Goal: Task Accomplishment & Management: Manage account settings

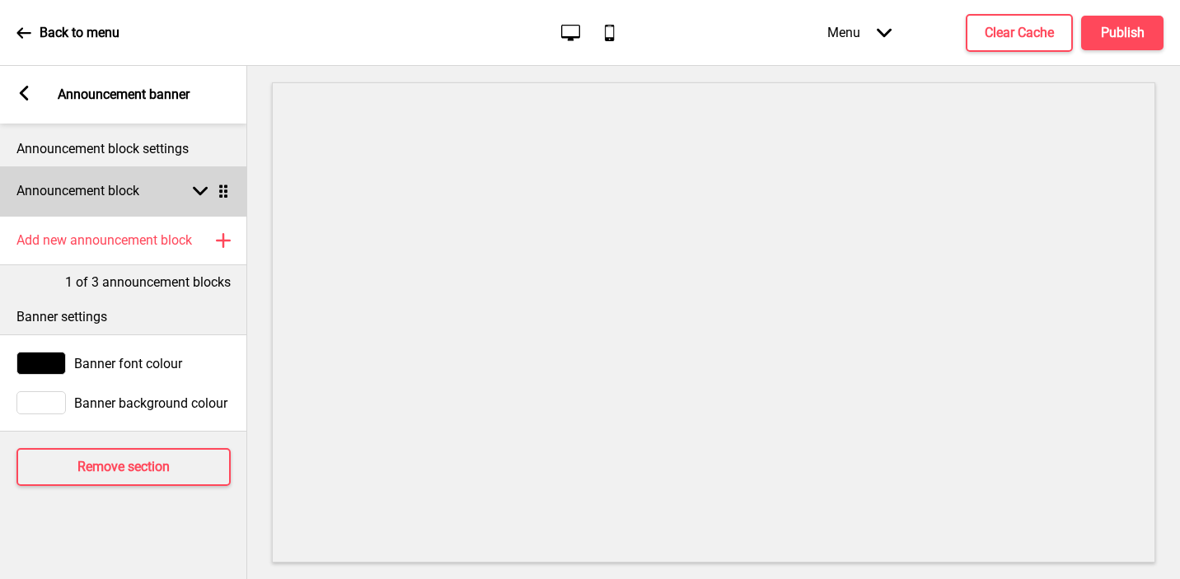
click at [146, 206] on div "Announcement block Arrow down Drag" at bounding box center [123, 190] width 247 height 49
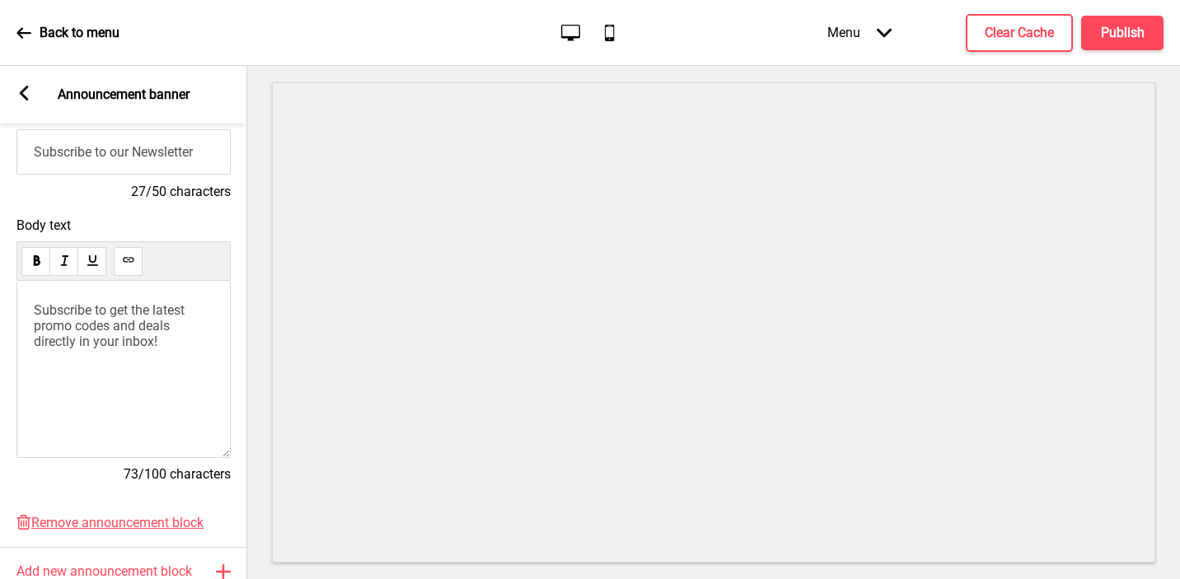
scroll to position [231, 0]
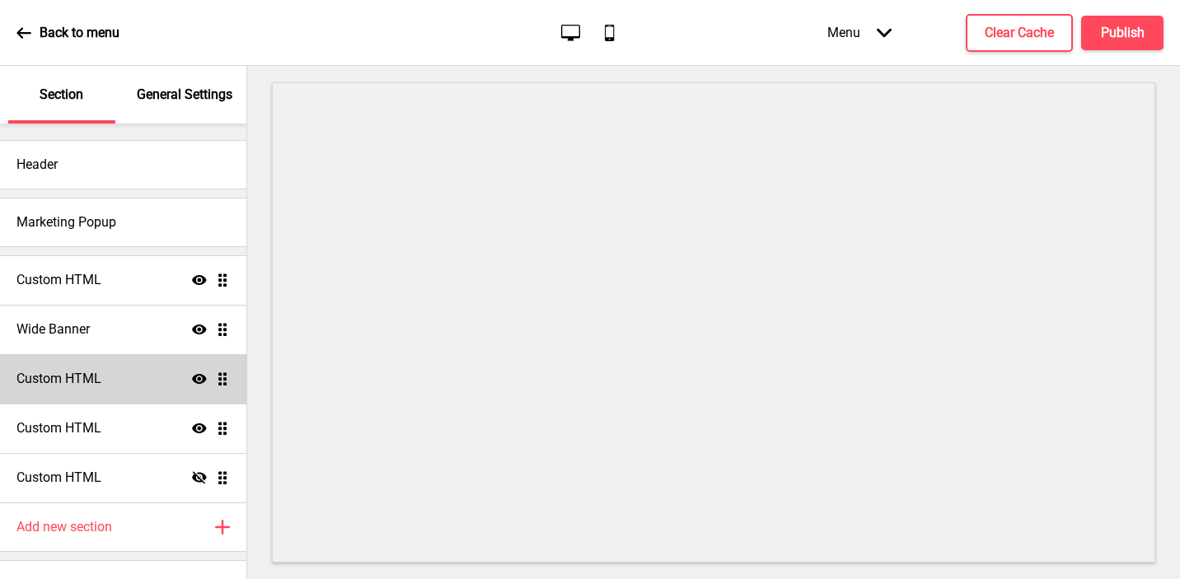
click at [140, 368] on div "Custom HTML Show Drag" at bounding box center [123, 378] width 246 height 49
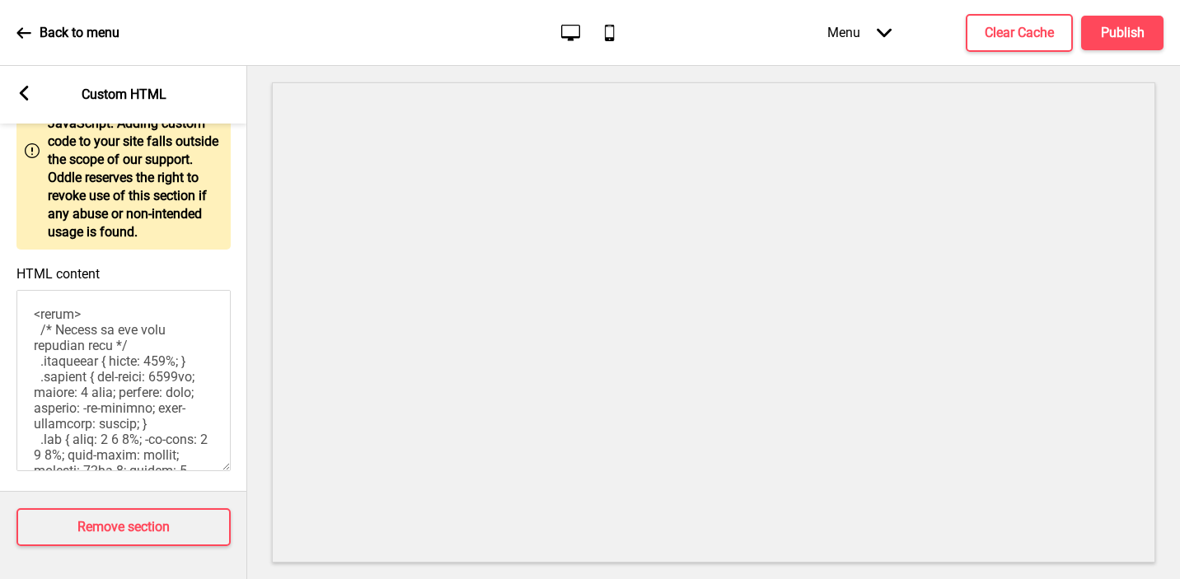
scroll to position [634, 0]
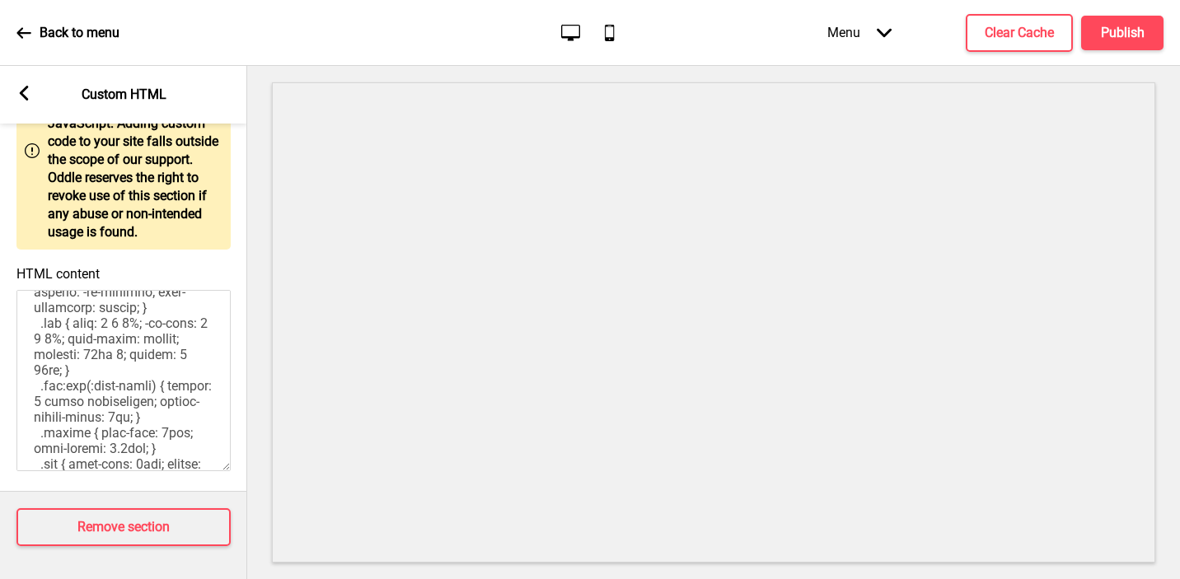
click at [24, 92] on rect at bounding box center [23, 93] width 15 height 15
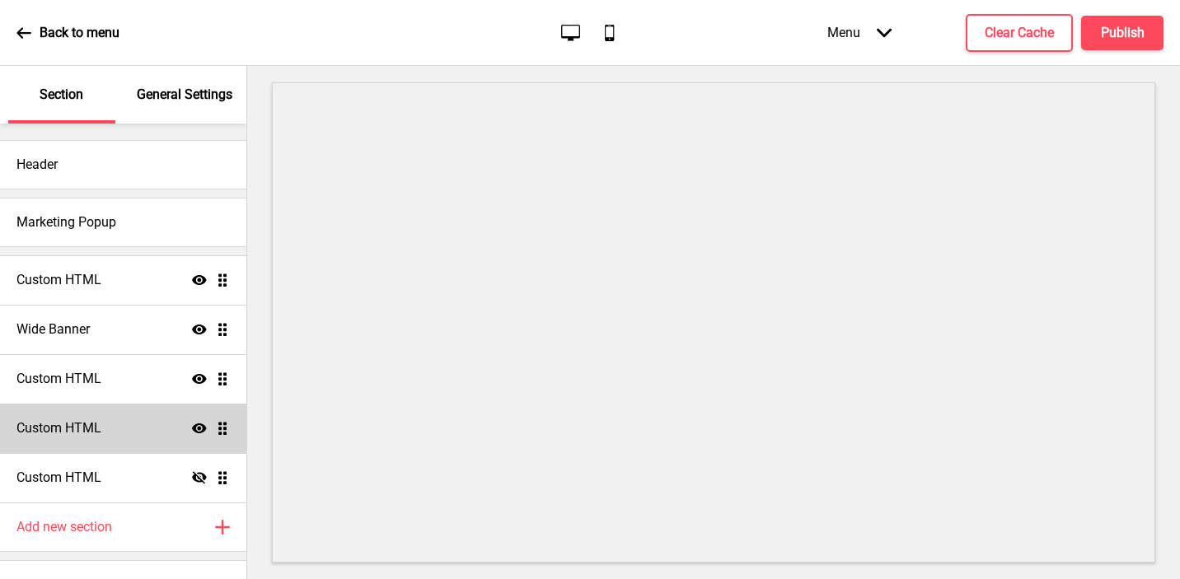
click at [63, 415] on div "Custom HTML Show Drag" at bounding box center [123, 428] width 246 height 49
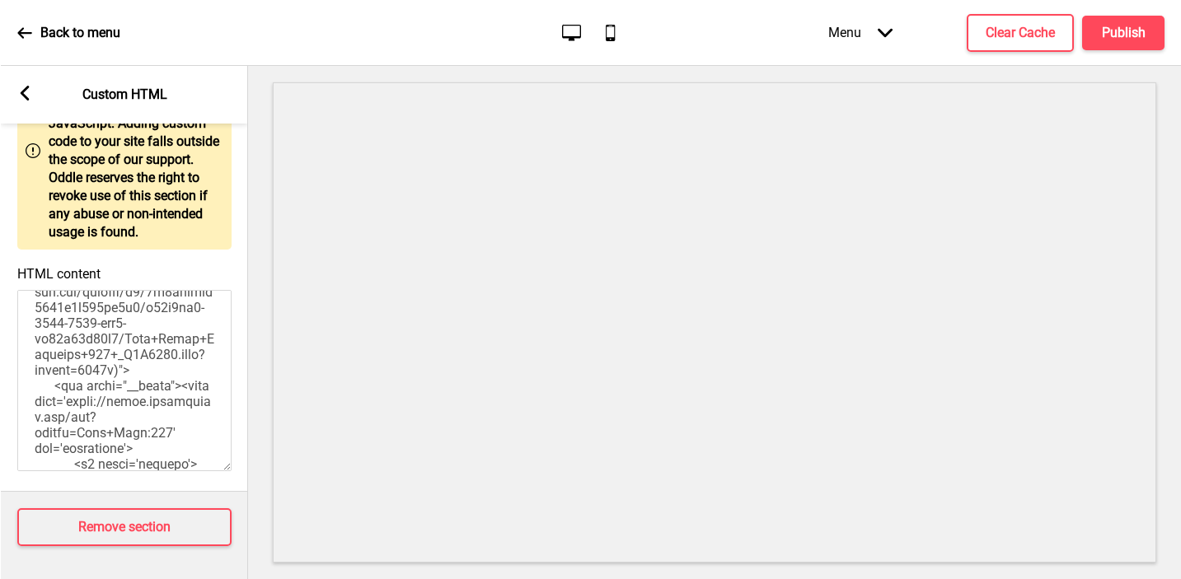
scroll to position [3205, 0]
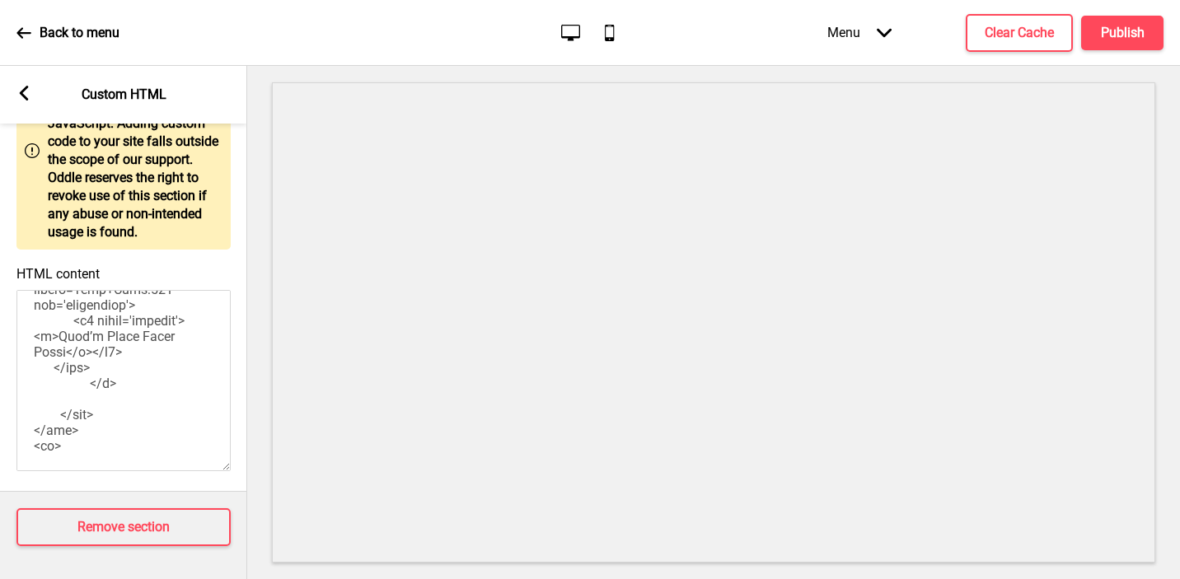
drag, startPoint x: 30, startPoint y: 310, endPoint x: 148, endPoint y: 595, distance: 308.9
click at [148, 579] on html "Back to menu Desktop Mobile Menu Arrow down Product Page Store Information Chec…" at bounding box center [590, 289] width 1180 height 579
click at [130, 424] on textarea "HTML content" at bounding box center [123, 380] width 214 height 181
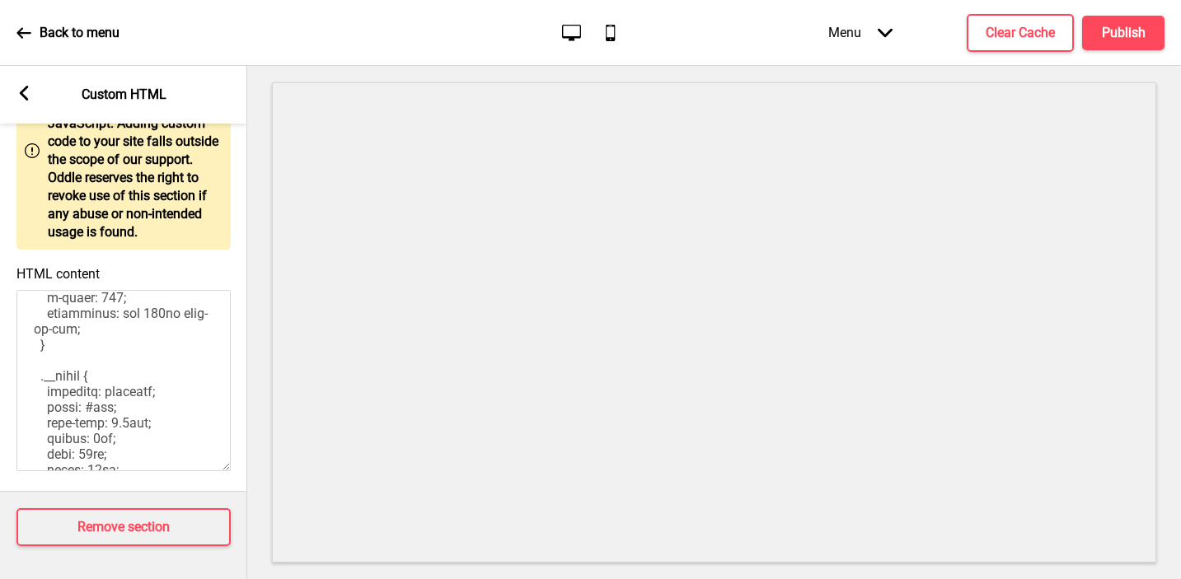
scroll to position [0, 0]
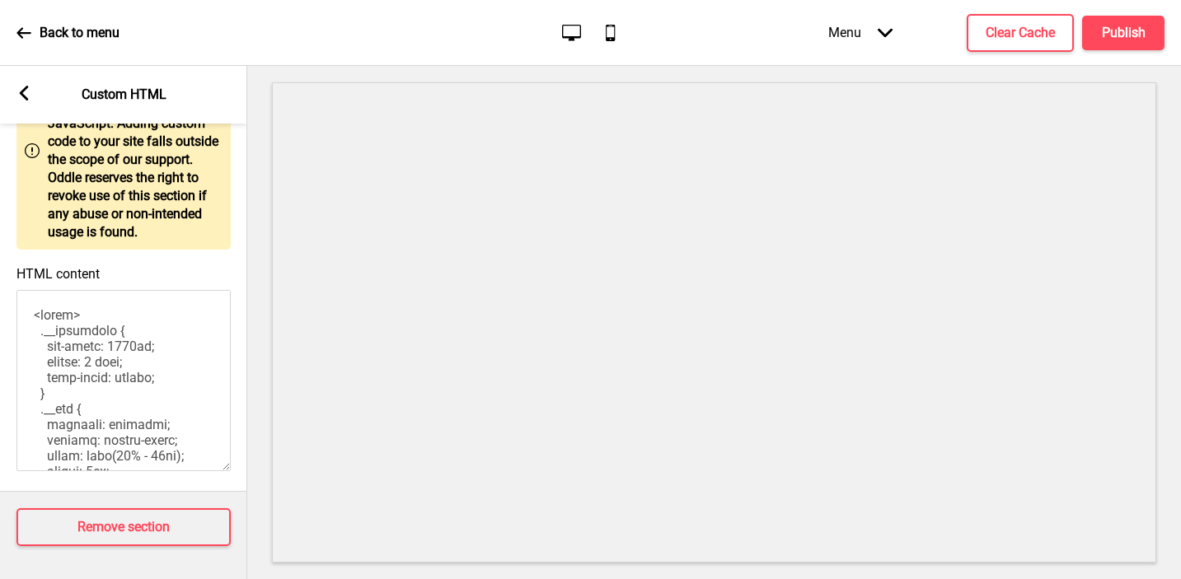
drag, startPoint x: 129, startPoint y: 459, endPoint x: 93, endPoint y: 179, distance: 282.5
click at [93, 179] on div "Warning Note: Use of this section requires familiarity of web languages such as…" at bounding box center [123, 263] width 247 height 457
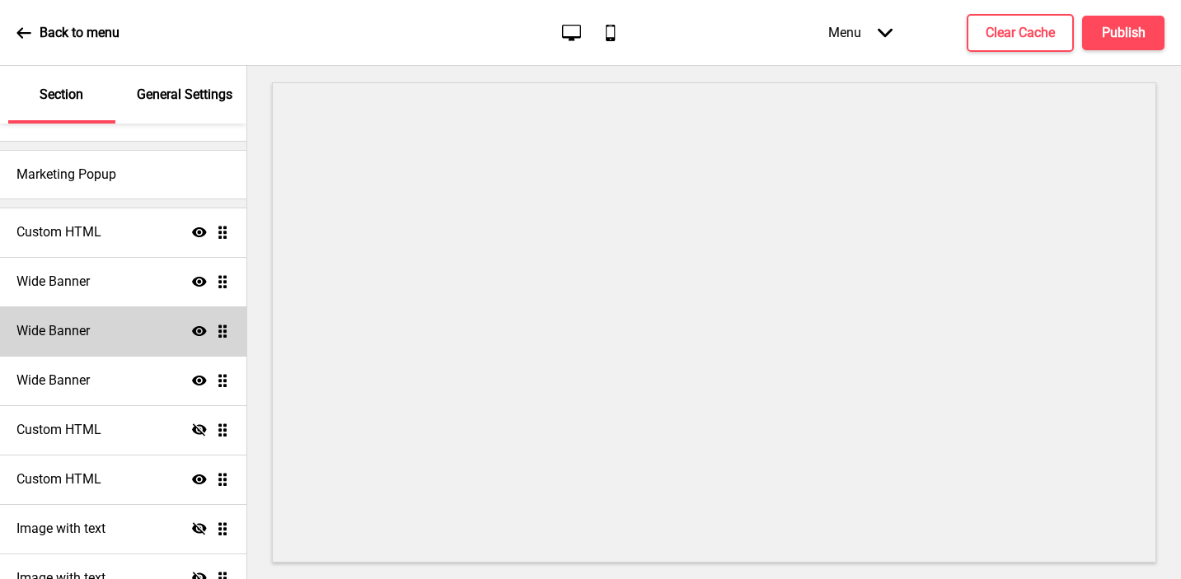
scroll to position [51, 0]
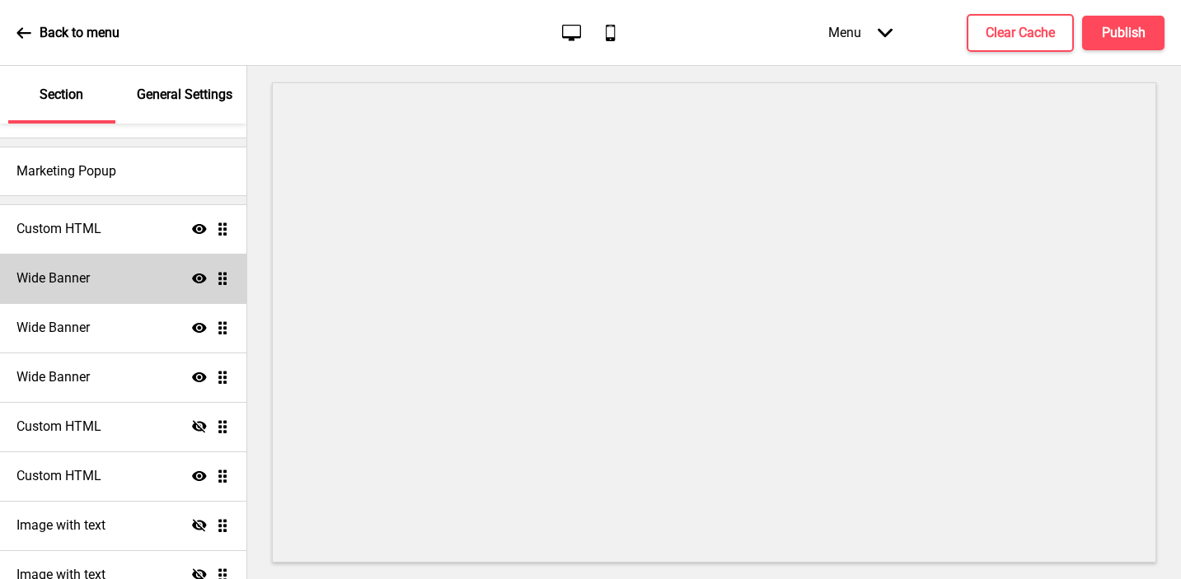
click at [205, 280] on icon "Show" at bounding box center [199, 278] width 15 height 15
click at [205, 280] on icon "Hide" at bounding box center [199, 278] width 15 height 15
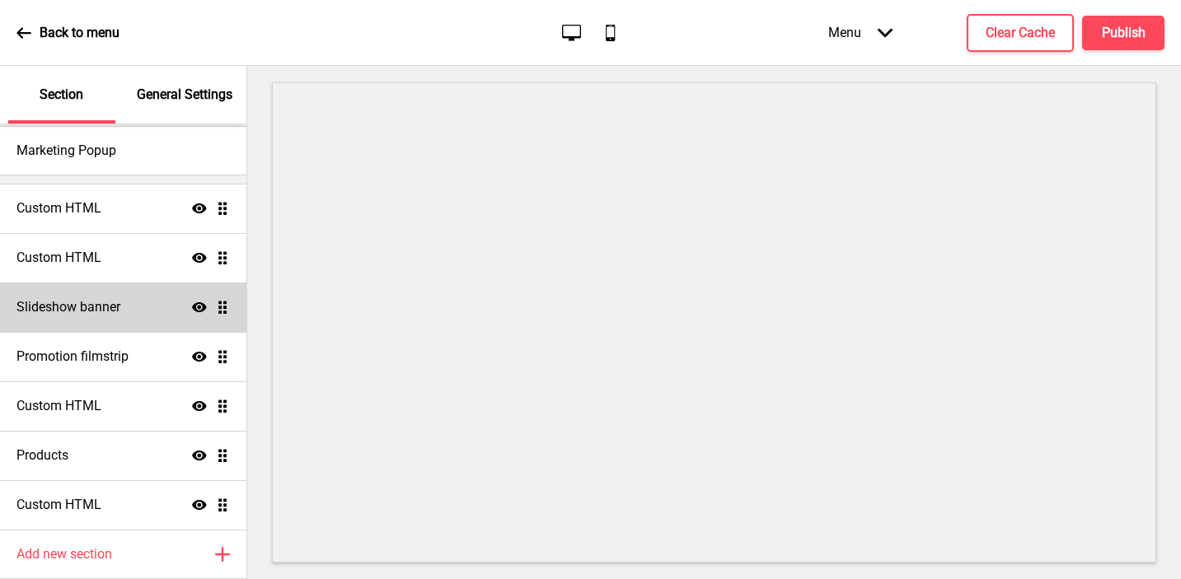
scroll to position [129, 0]
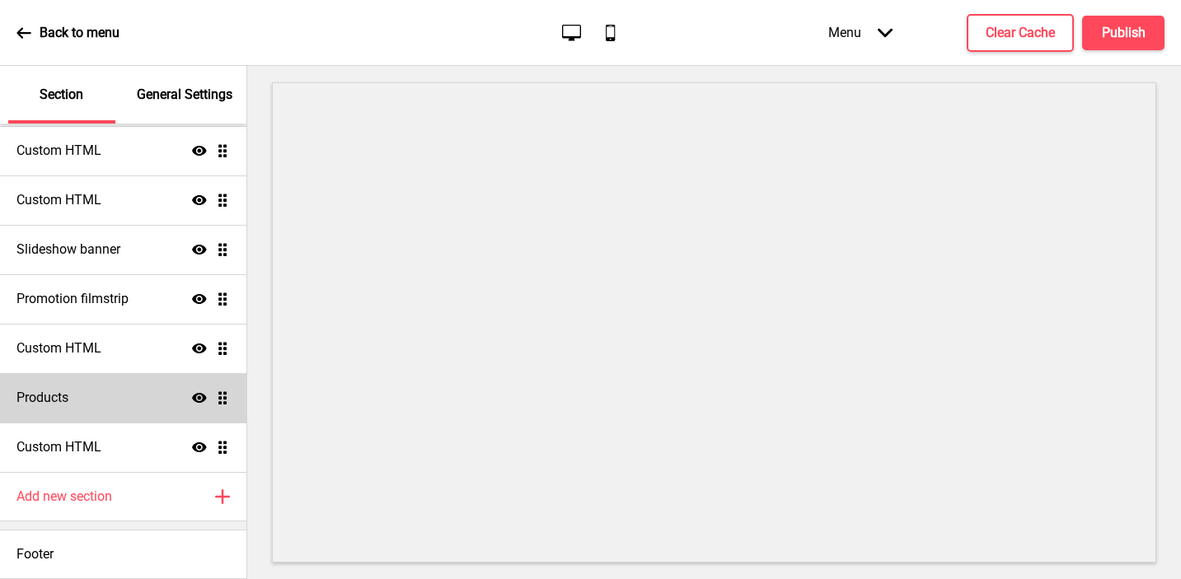
click at [195, 398] on icon at bounding box center [199, 398] width 15 height 10
click at [195, 398] on icon at bounding box center [199, 397] width 15 height 12
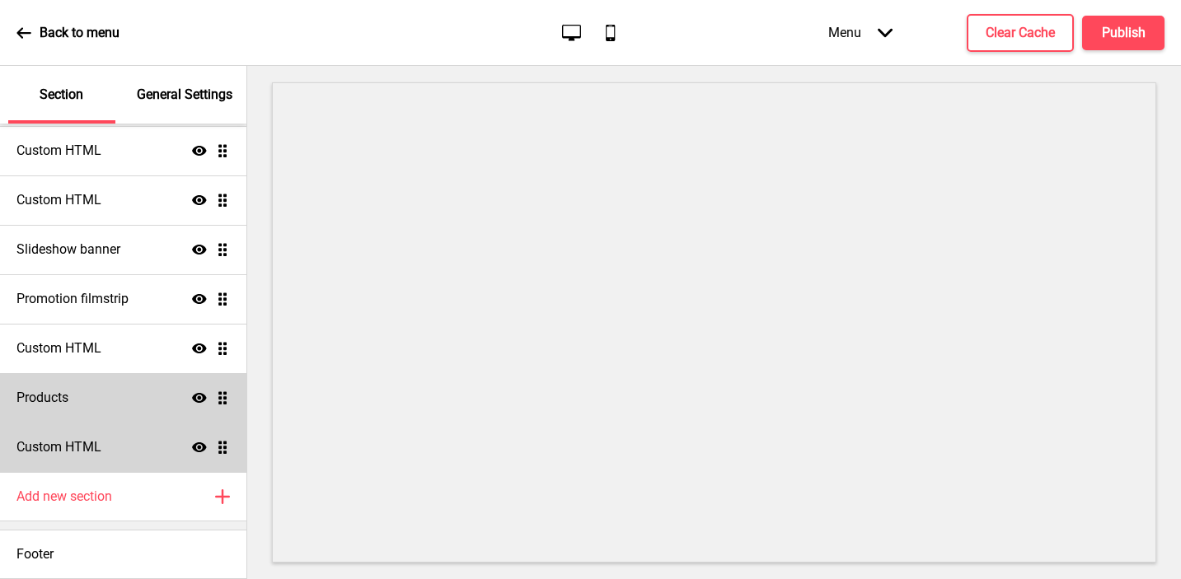
click at [201, 444] on icon at bounding box center [199, 448] width 15 height 10
click at [201, 444] on icon at bounding box center [199, 447] width 15 height 12
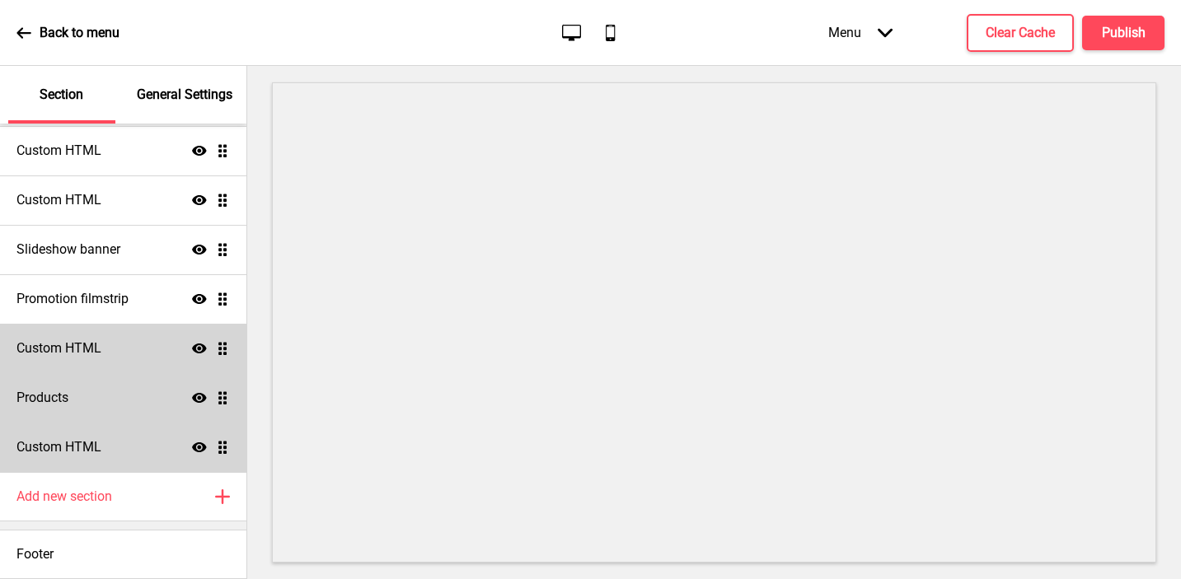
click at [192, 351] on icon "Show" at bounding box center [199, 348] width 15 height 15
click at [193, 351] on icon "Hide" at bounding box center [199, 348] width 15 height 15
click at [194, 398] on icon at bounding box center [199, 398] width 15 height 10
click at [194, 398] on icon at bounding box center [199, 397] width 15 height 12
click at [201, 353] on icon "Show" at bounding box center [199, 348] width 15 height 15
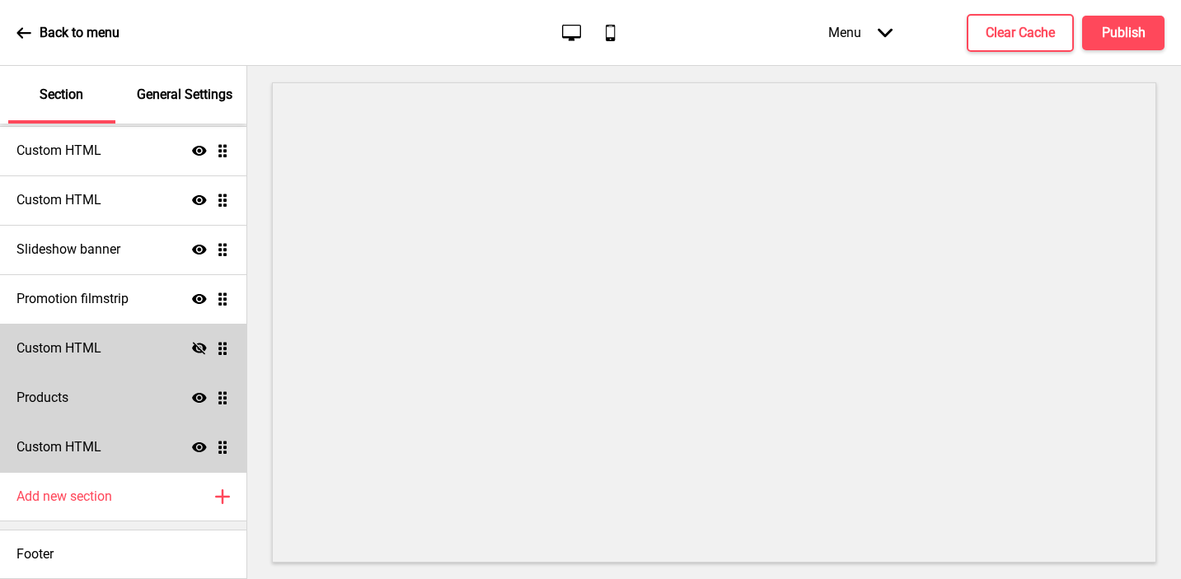
click at [199, 349] on icon at bounding box center [199, 348] width 15 height 12
click at [199, 349] on icon at bounding box center [199, 349] width 15 height 10
click at [199, 349] on icon at bounding box center [199, 348] width 15 height 12
click at [199, 349] on icon at bounding box center [199, 349] width 15 height 10
click at [198, 345] on icon "Hide" at bounding box center [199, 348] width 15 height 15
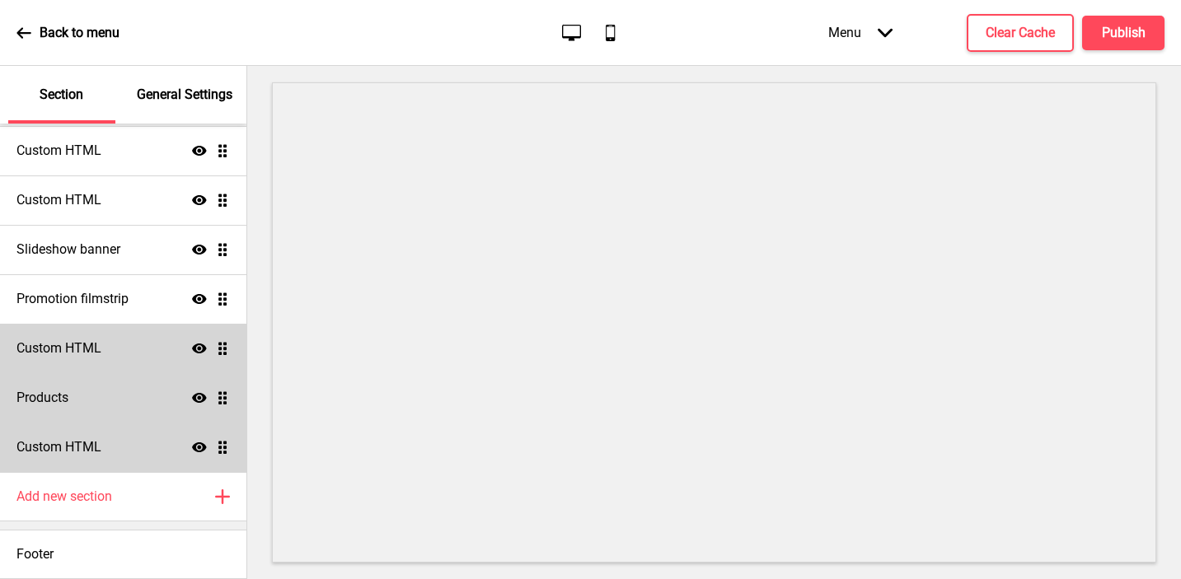
click at [198, 345] on icon "Show" at bounding box center [199, 348] width 15 height 15
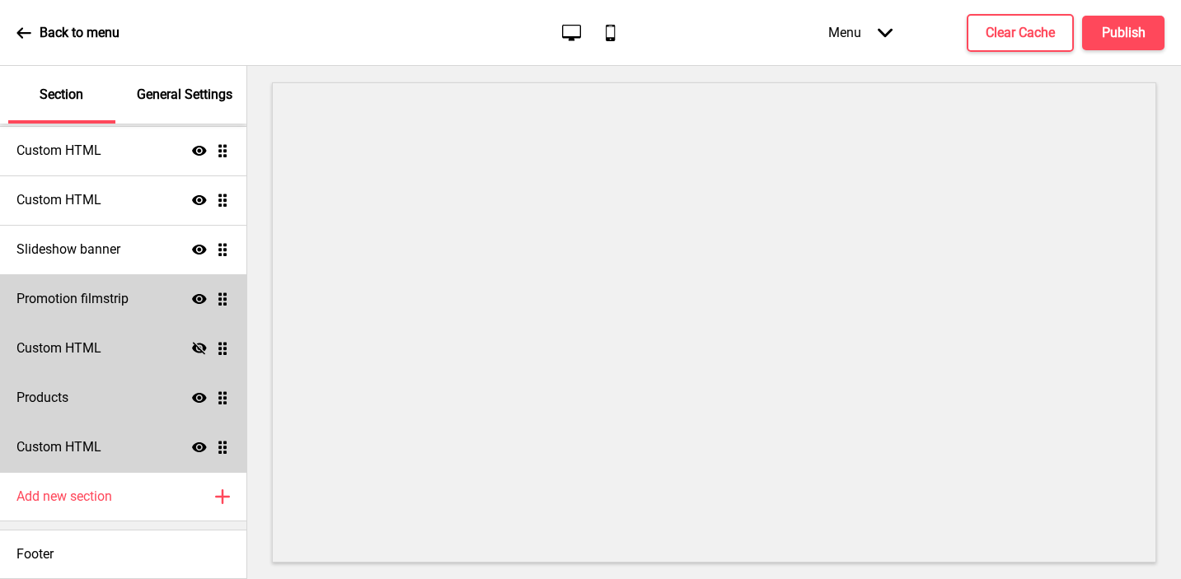
click at [195, 302] on icon at bounding box center [199, 299] width 15 height 10
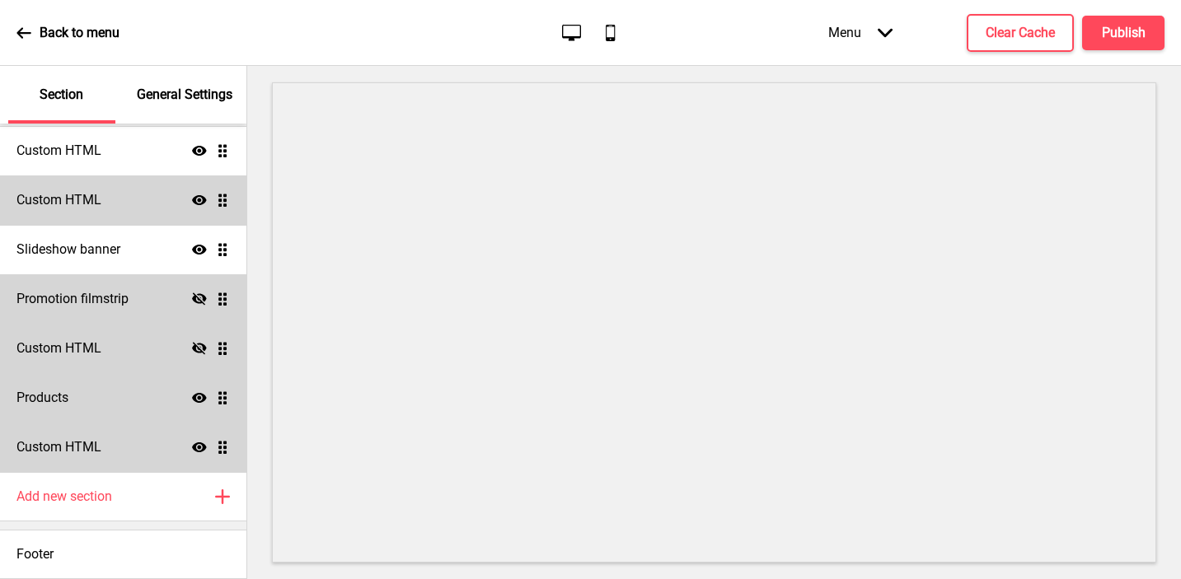
click at [199, 199] on icon at bounding box center [199, 200] width 15 height 10
click at [199, 199] on icon "Hide" at bounding box center [199, 200] width 15 height 15
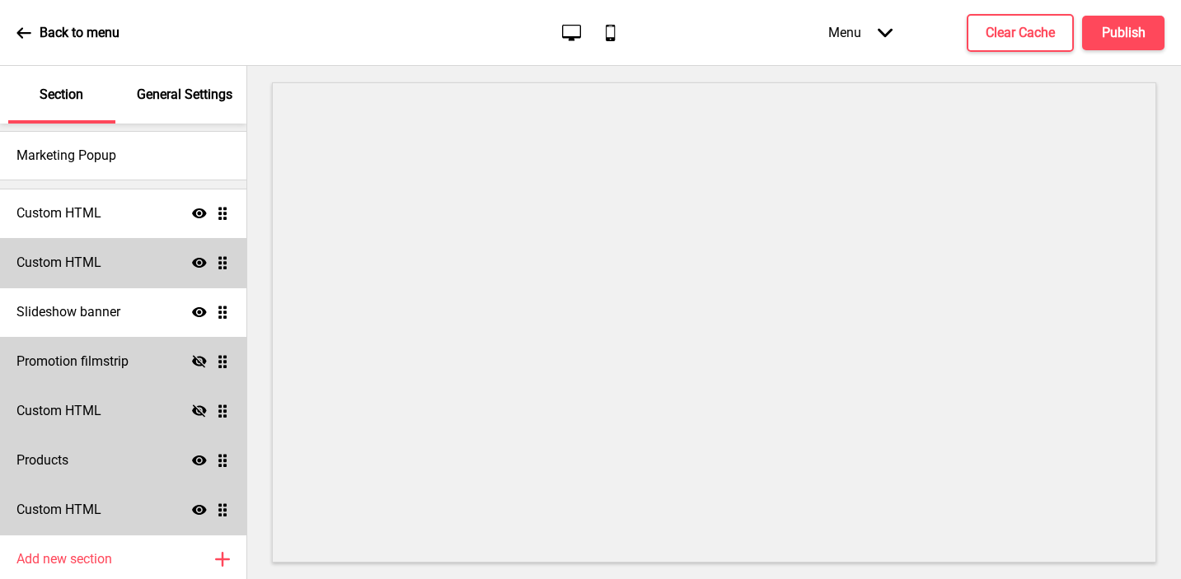
scroll to position [0, 0]
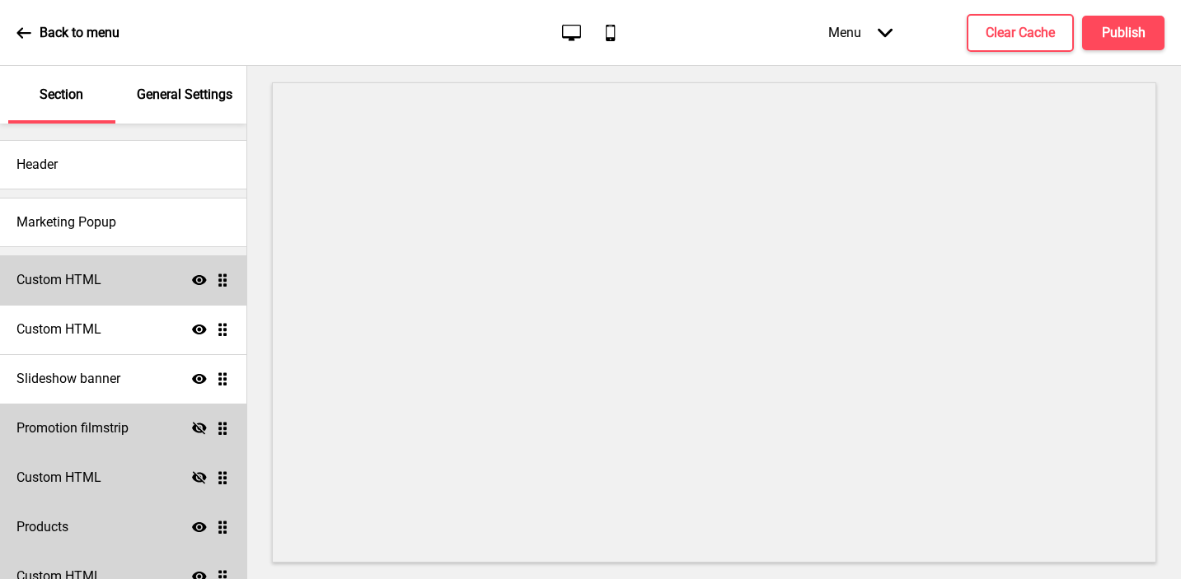
click at [198, 284] on icon at bounding box center [199, 280] width 15 height 10
click at [198, 284] on icon "Hide" at bounding box center [199, 280] width 15 height 15
click at [204, 474] on icon "Hide" at bounding box center [199, 478] width 15 height 15
click at [204, 474] on icon "Show" at bounding box center [199, 478] width 15 height 15
click at [204, 474] on icon "Hide" at bounding box center [199, 478] width 15 height 15
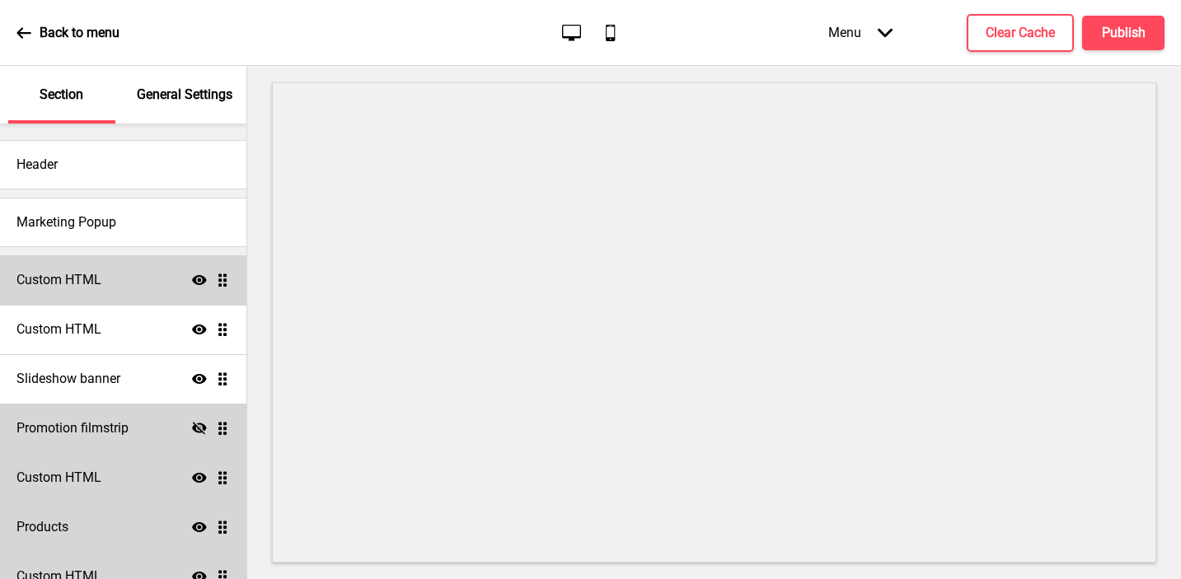
click at [204, 474] on icon "Show" at bounding box center [199, 478] width 15 height 15
click at [204, 474] on icon "Hide" at bounding box center [199, 478] width 15 height 15
click at [200, 478] on icon at bounding box center [199, 478] width 15 height 10
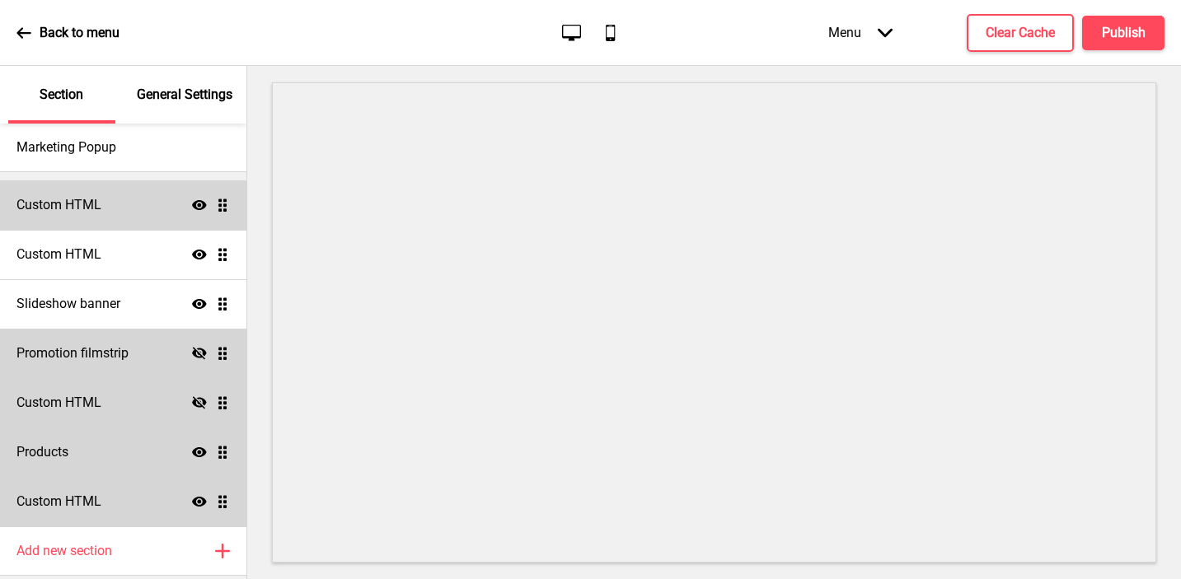
scroll to position [129, 0]
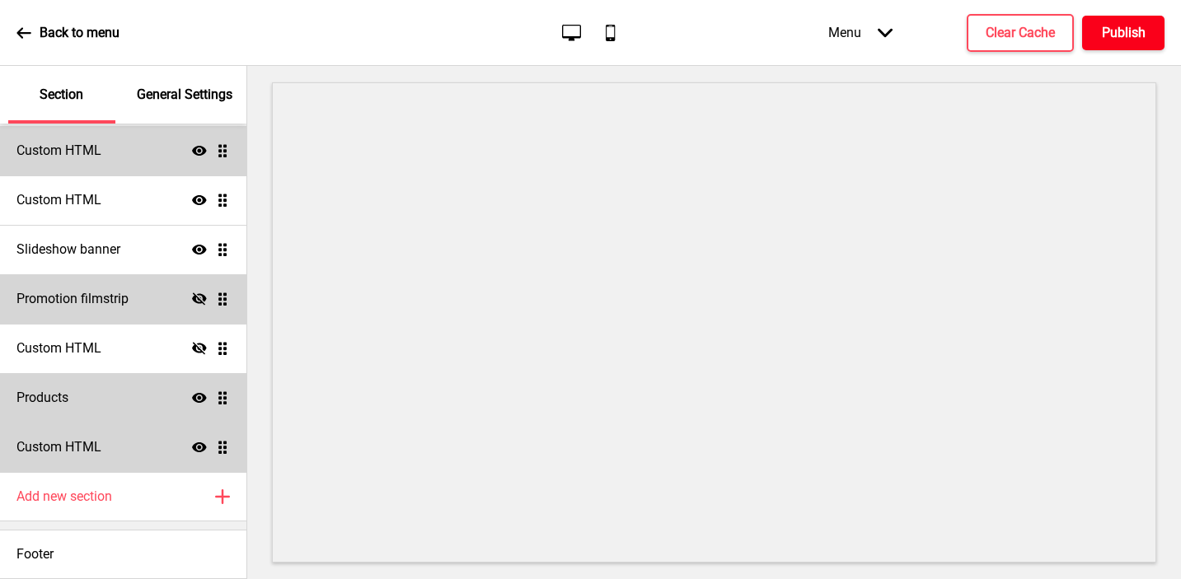
click at [1109, 27] on h4 "Publish" at bounding box center [1124, 33] width 44 height 18
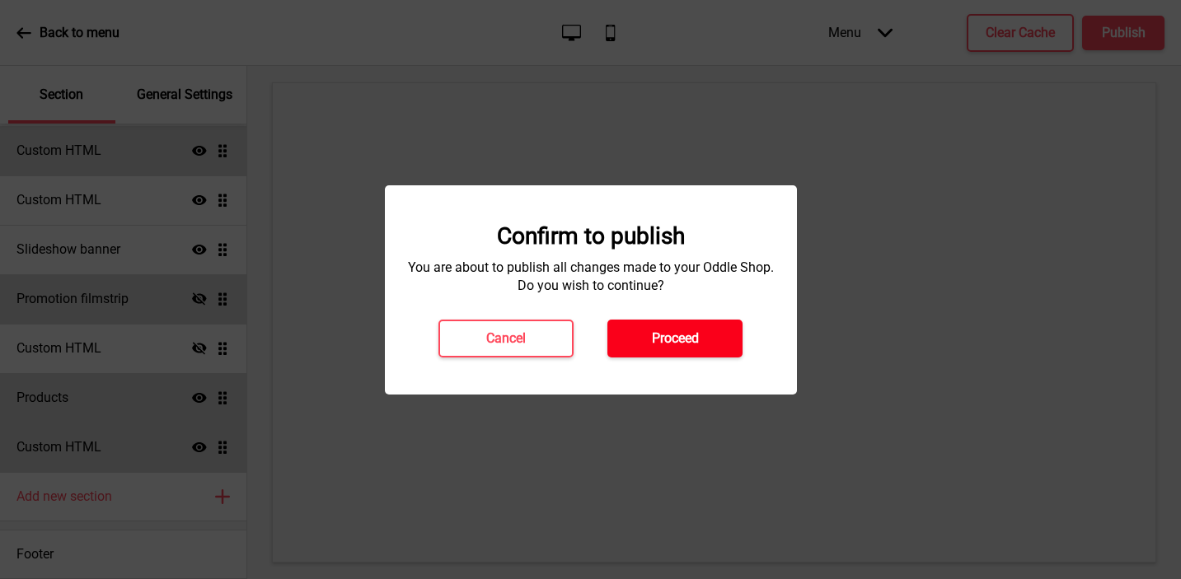
click at [715, 320] on button "Proceed" at bounding box center [674, 339] width 135 height 38
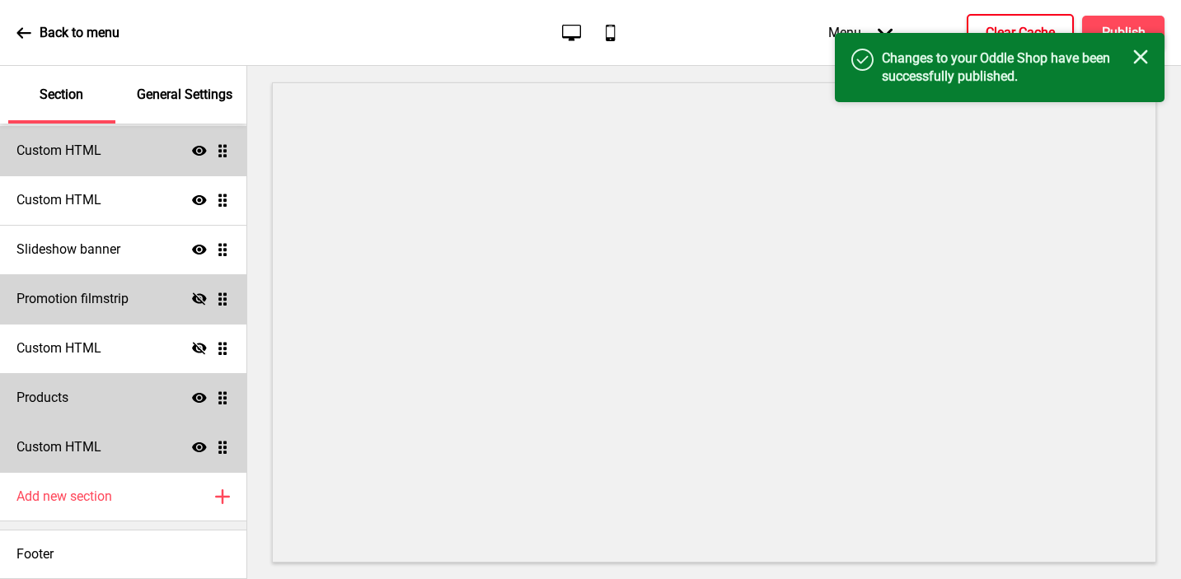
click at [995, 21] on button "Clear Cache" at bounding box center [1020, 33] width 107 height 38
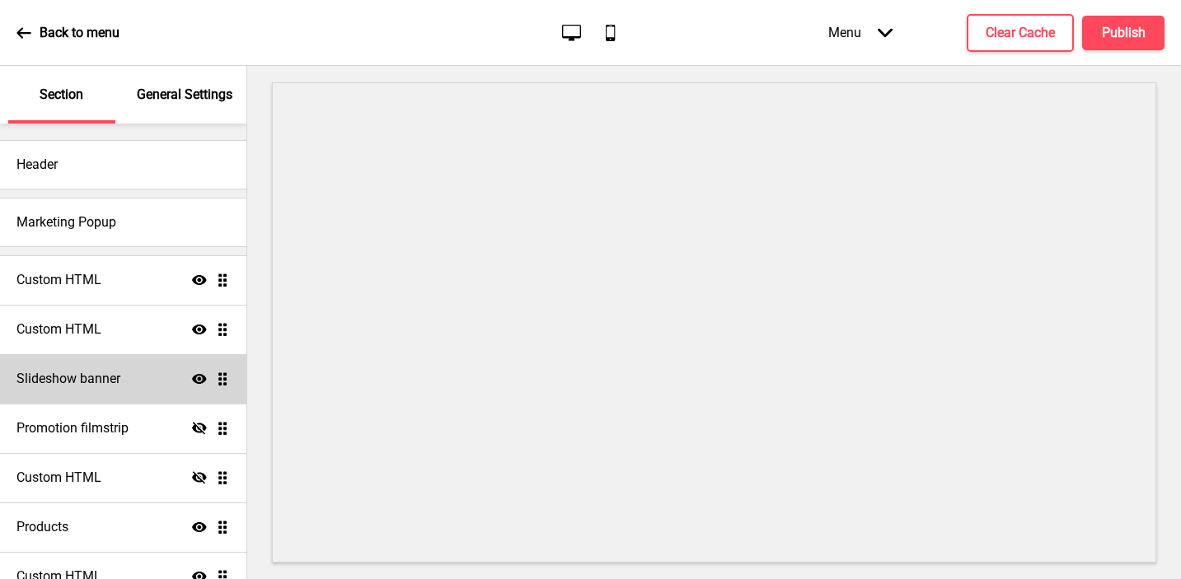
scroll to position [129, 0]
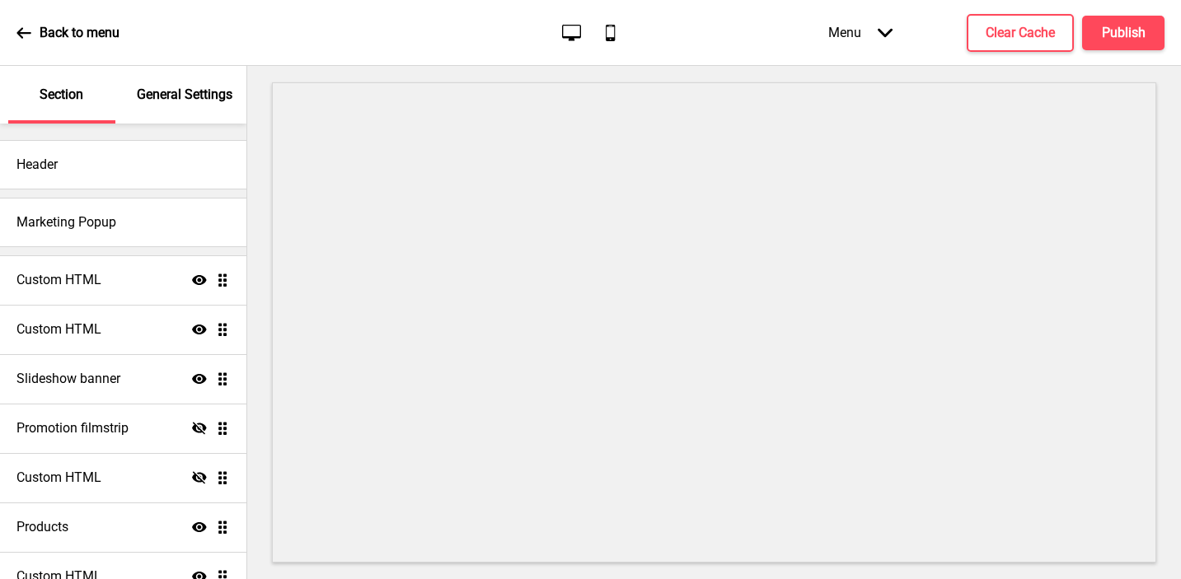
click at [102, 29] on p "Back to menu" at bounding box center [80, 33] width 80 height 18
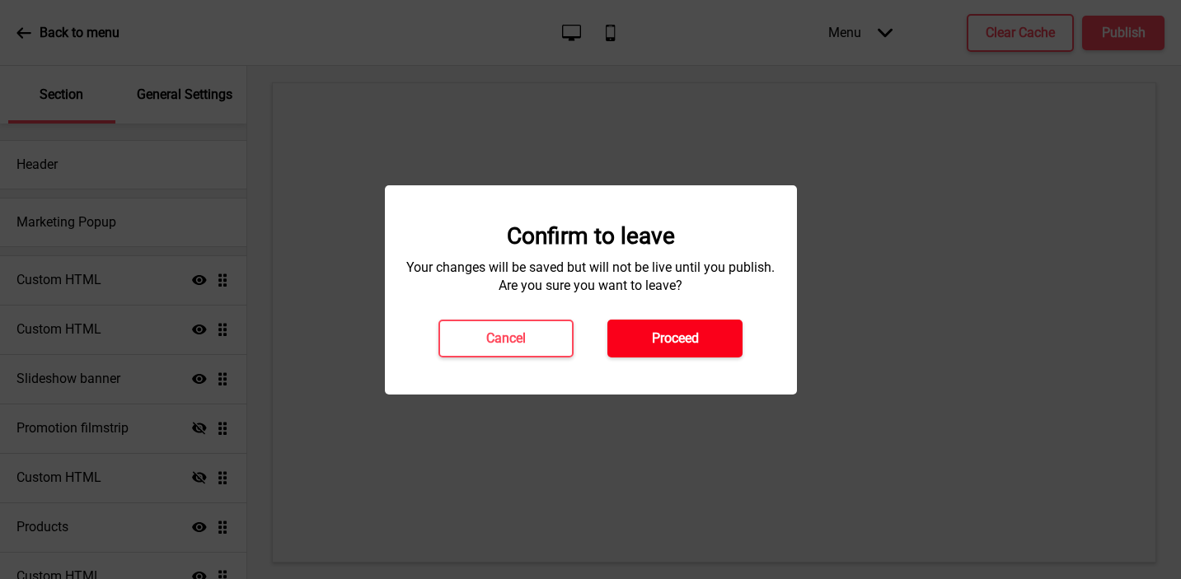
click at [640, 325] on button "Proceed" at bounding box center [674, 339] width 135 height 38
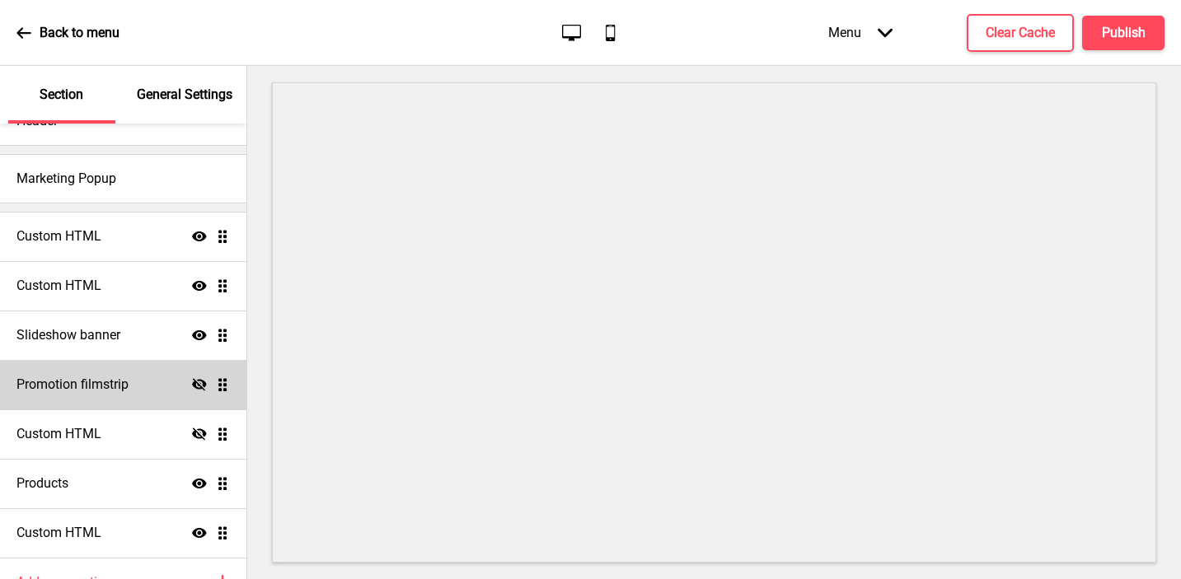
scroll to position [54, 0]
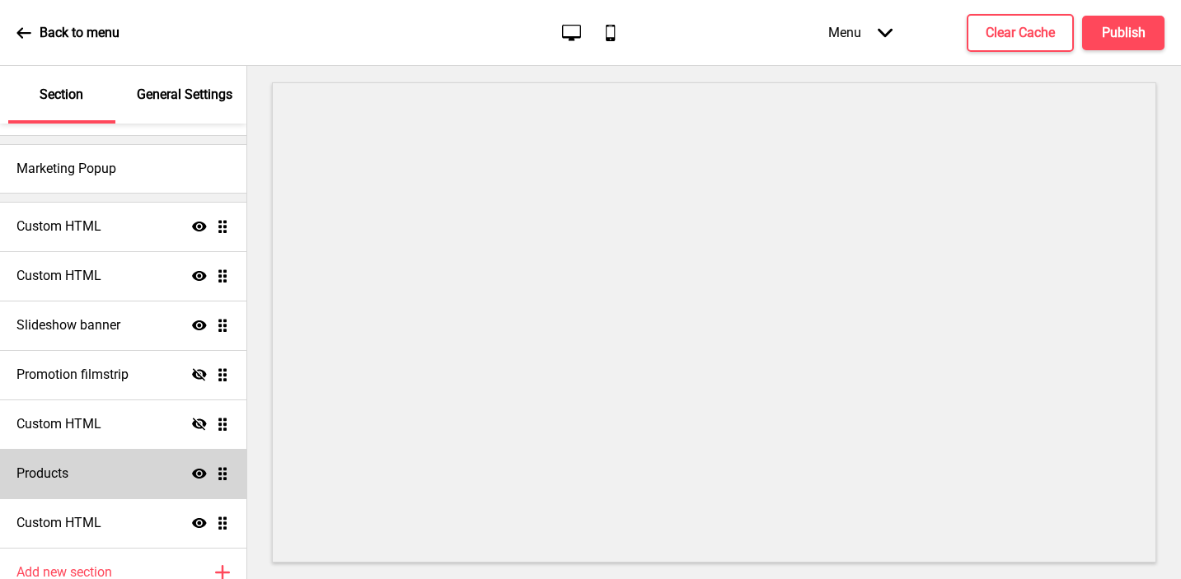
click at [199, 470] on icon at bounding box center [199, 474] width 15 height 10
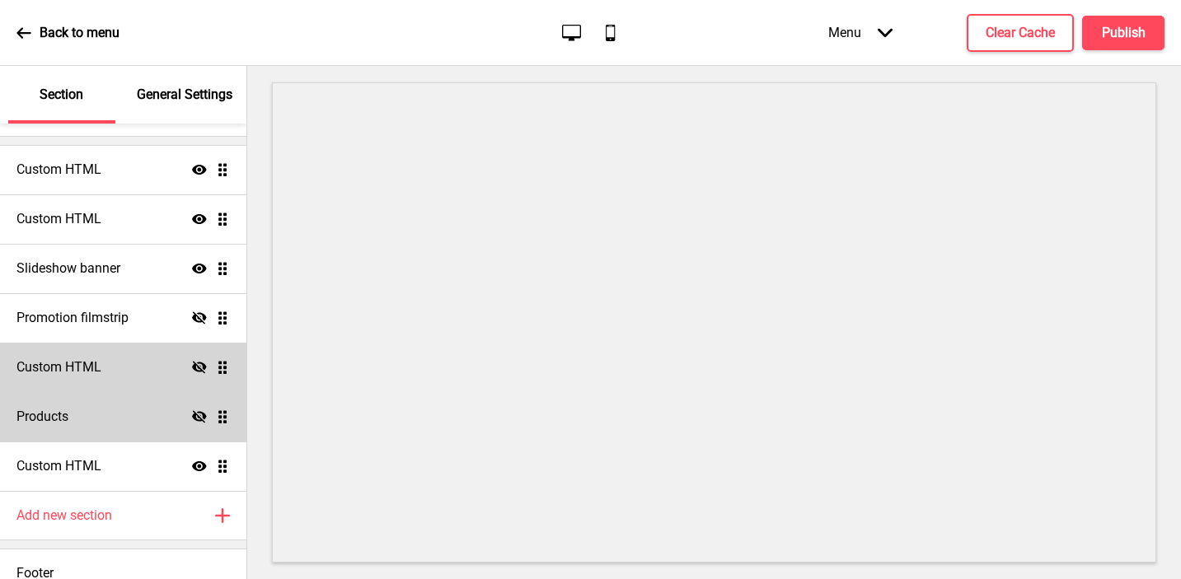
scroll to position [129, 0]
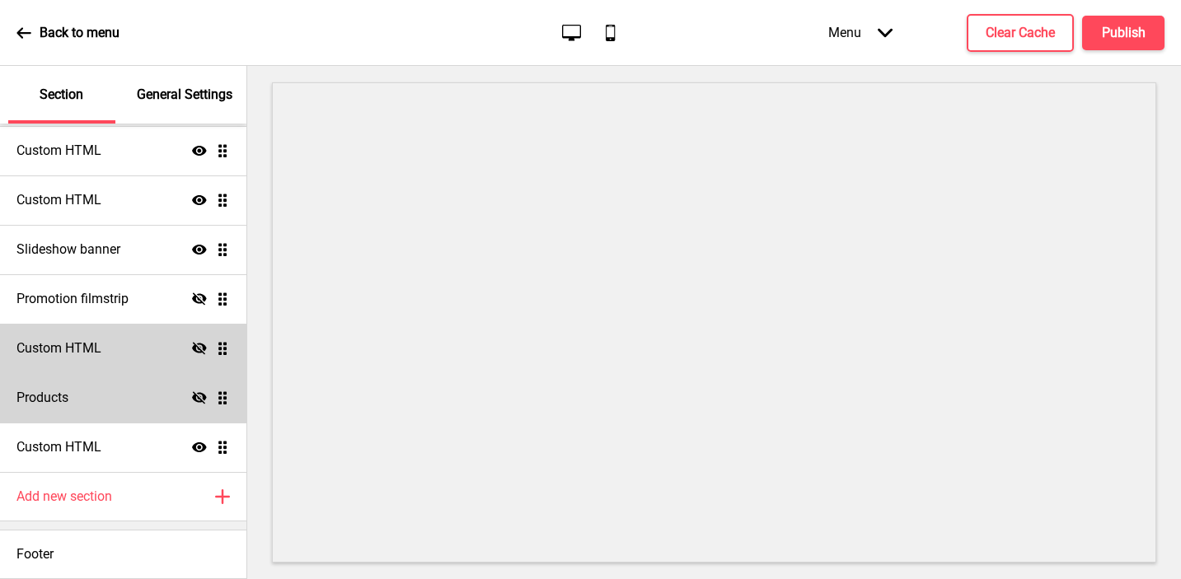
click at [195, 346] on icon at bounding box center [199, 348] width 15 height 12
click at [1122, 29] on h4 "Publish" at bounding box center [1124, 33] width 44 height 18
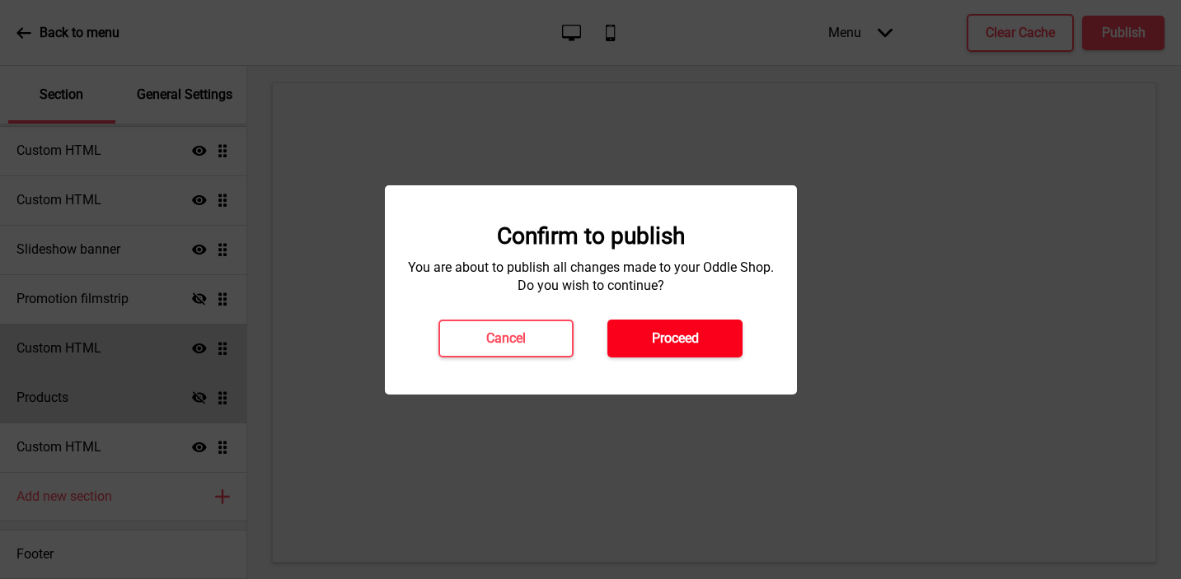
click at [716, 338] on button "Proceed" at bounding box center [674, 339] width 135 height 38
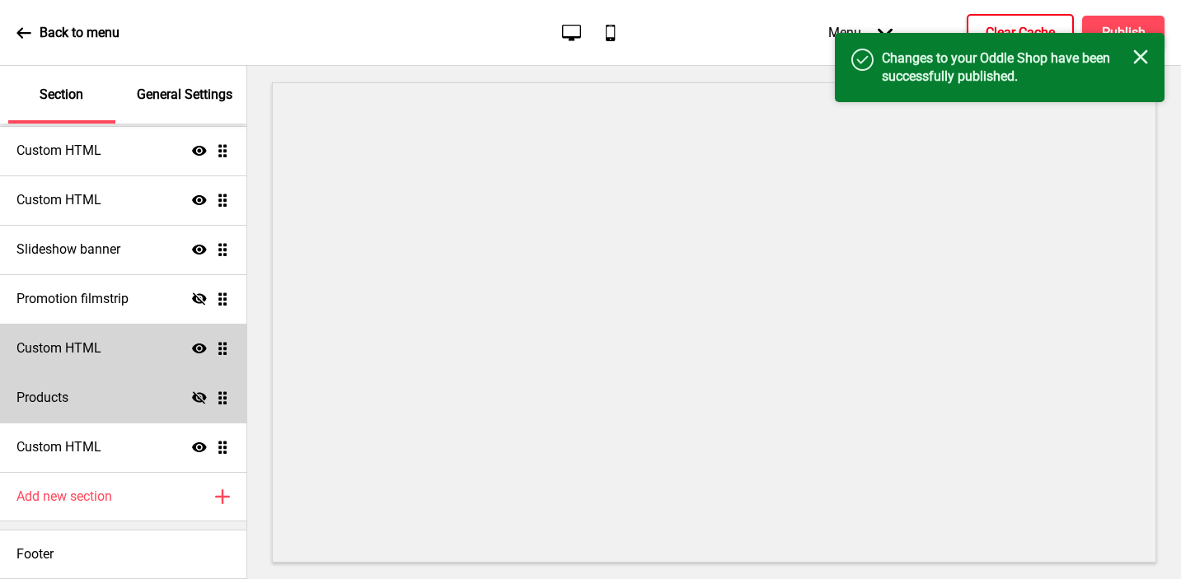
click at [990, 21] on button "Clear Cache" at bounding box center [1020, 33] width 107 height 38
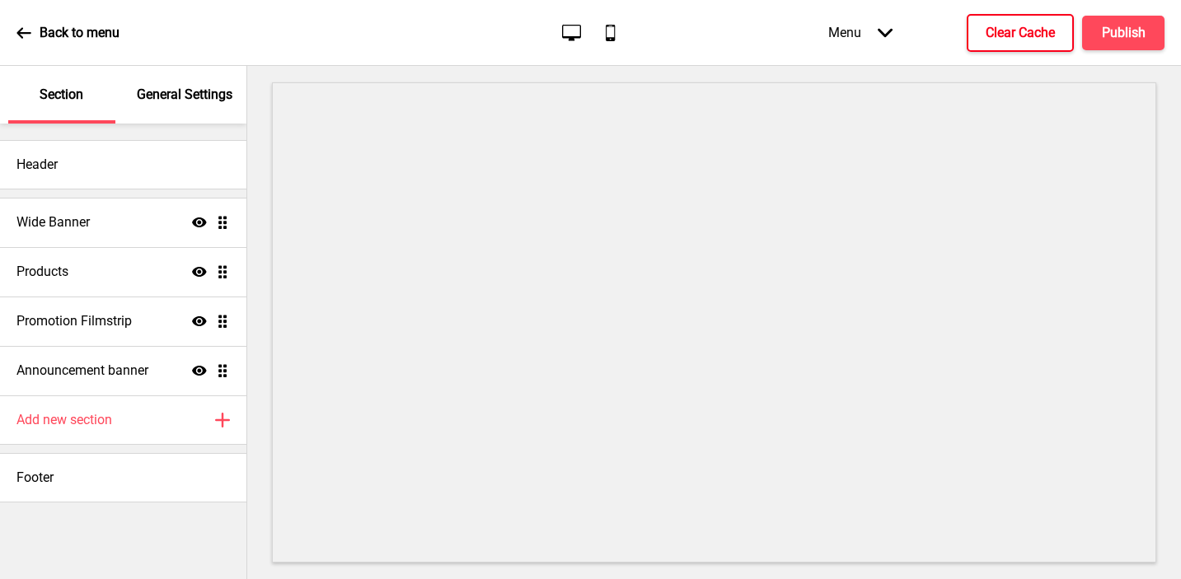
click at [1033, 34] on h4 "Clear Cache" at bounding box center [1020, 33] width 69 height 18
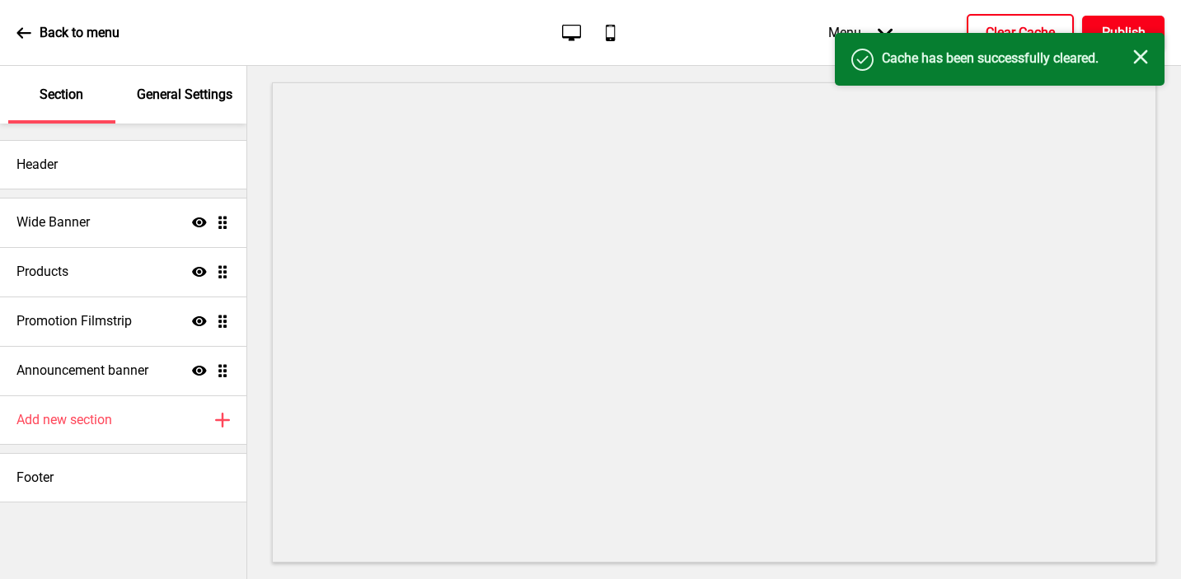
click at [1107, 22] on button "Publish" at bounding box center [1123, 33] width 82 height 35
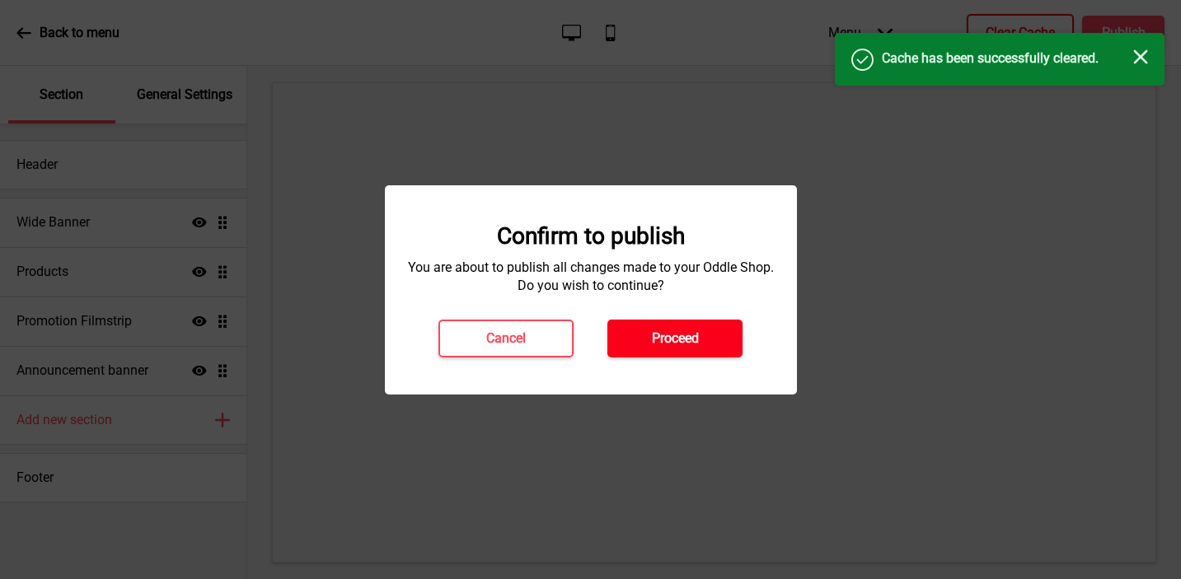
click at [700, 327] on button "Proceed" at bounding box center [674, 339] width 135 height 38
